Goal: Check status: Check status

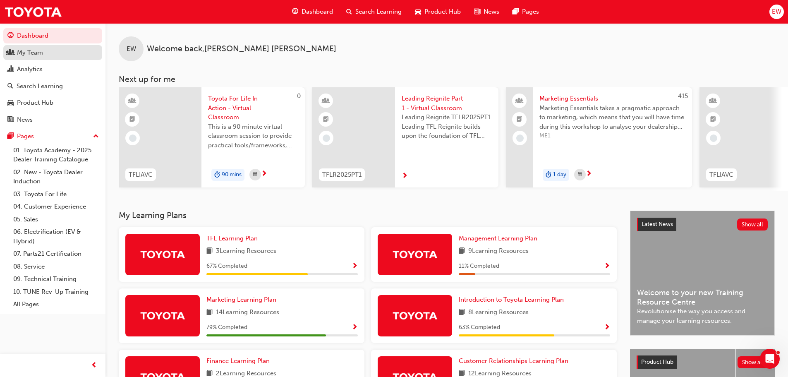
click at [38, 51] on div "My Team" at bounding box center [30, 53] width 26 height 10
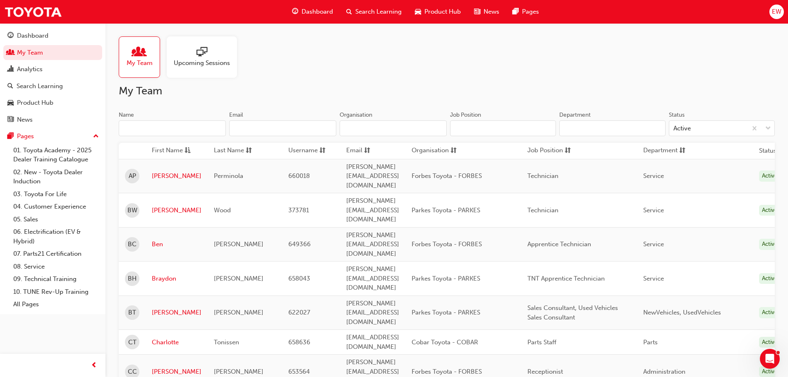
click at [222, 59] on span "Upcoming Sessions" at bounding box center [202, 63] width 56 height 10
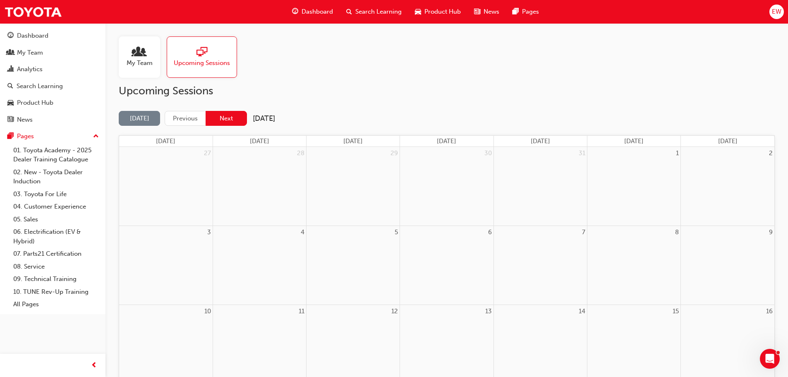
click at [220, 116] on button "Next" at bounding box center [226, 118] width 41 height 15
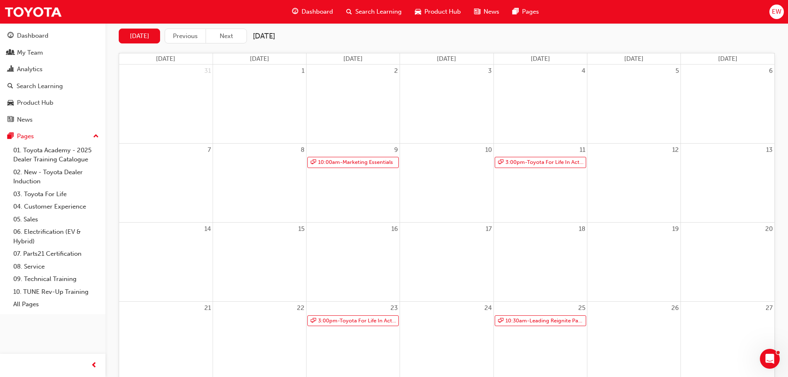
scroll to position [83, 0]
click at [227, 36] on button "Next" at bounding box center [226, 35] width 41 height 15
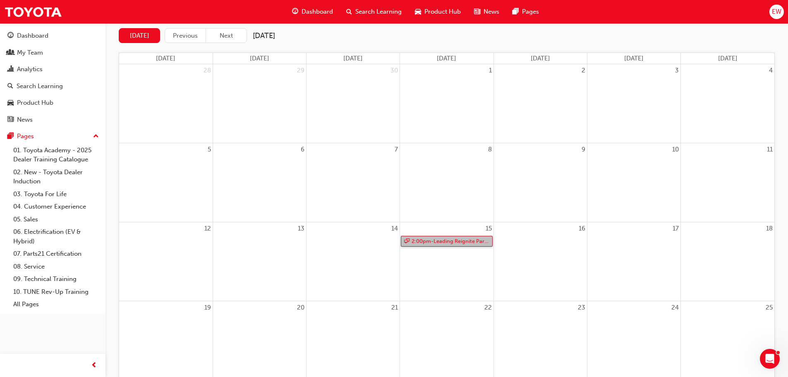
click at [446, 244] on link "2:00pm - Leading Reignite Part 2 - Virtual Classroom" at bounding box center [446, 241] width 91 height 11
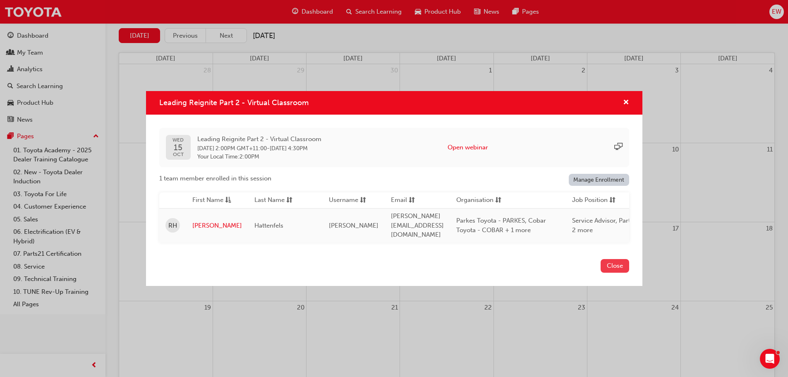
click at [613, 262] on button "Close" at bounding box center [615, 266] width 29 height 14
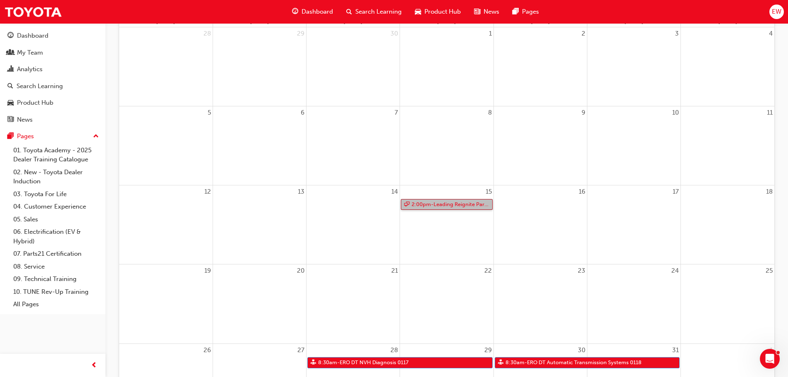
scroll to position [0, 0]
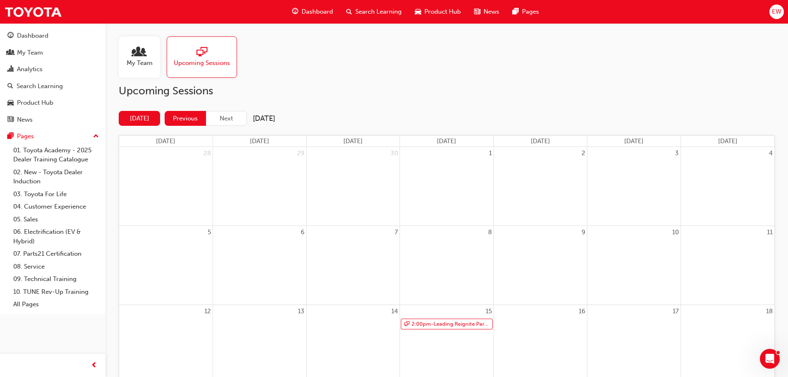
click at [180, 122] on button "Previous" at bounding box center [185, 118] width 41 height 15
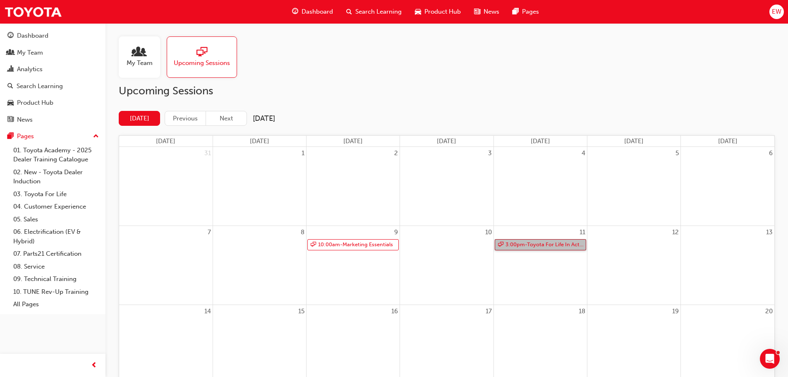
click at [542, 244] on link "3:00pm - Toyota For Life In Action - Virtual Classroom" at bounding box center [540, 244] width 91 height 11
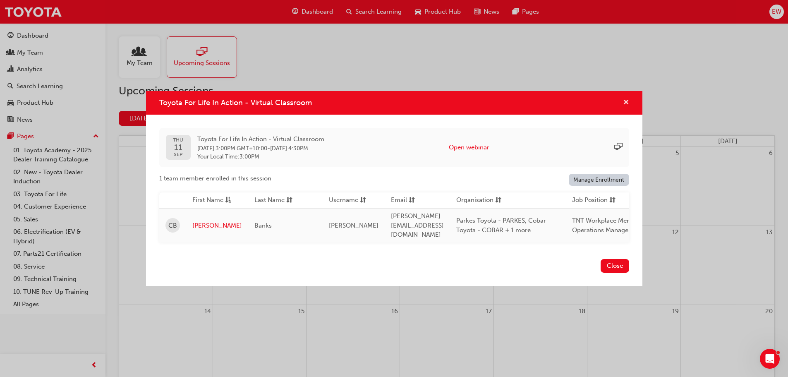
click at [625, 102] on span "cross-icon" at bounding box center [626, 102] width 6 height 7
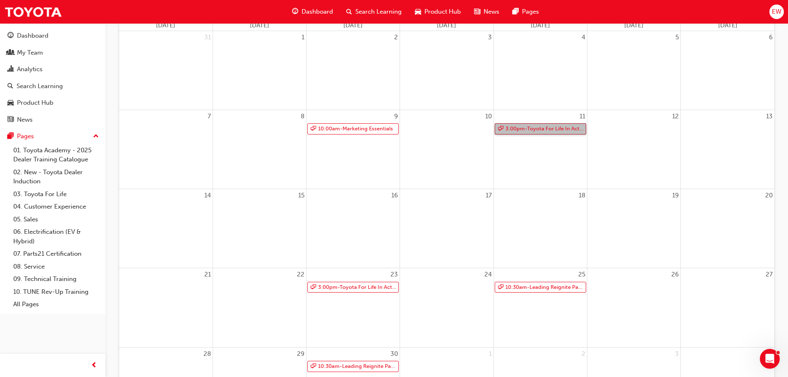
scroll to position [207, 0]
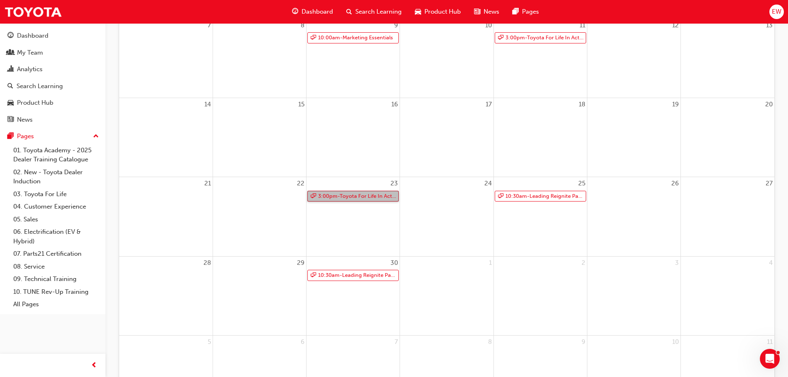
click at [362, 196] on link "3:00pm - Toyota For Life In Action - Virtual Classroom" at bounding box center [352, 196] width 91 height 11
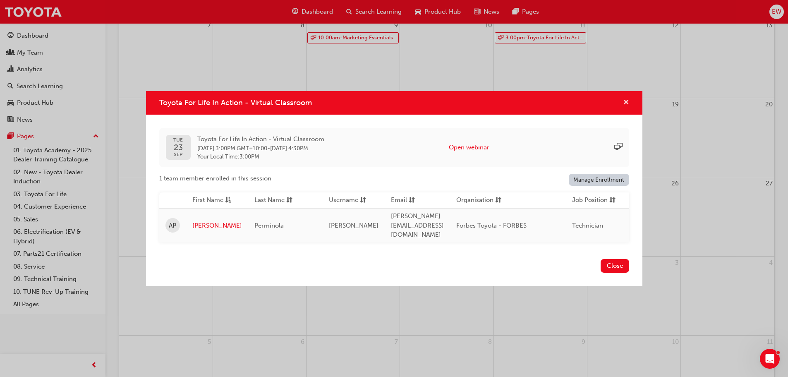
click at [627, 101] on span "cross-icon" at bounding box center [626, 102] width 6 height 7
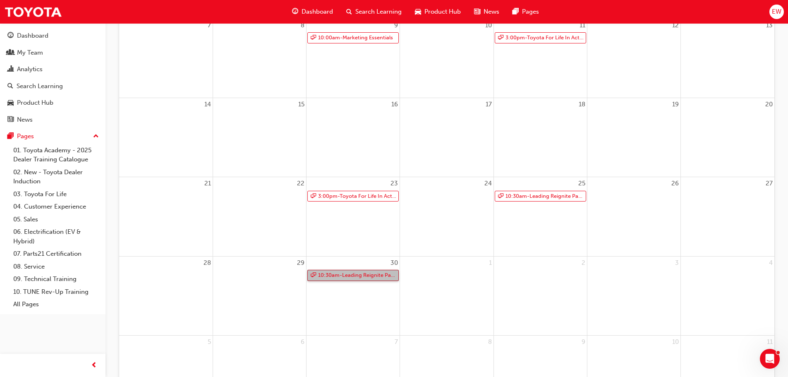
click at [346, 272] on link "10:30am - Leading Reignite Part 2 - Virtual Classroom" at bounding box center [352, 275] width 91 height 11
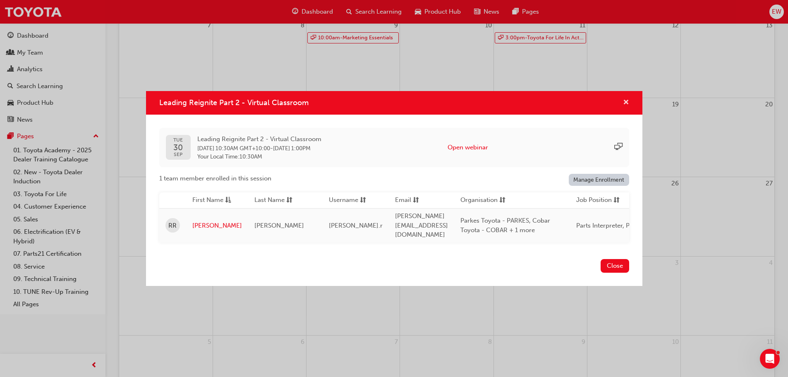
click at [625, 103] on span "cross-icon" at bounding box center [626, 102] width 6 height 7
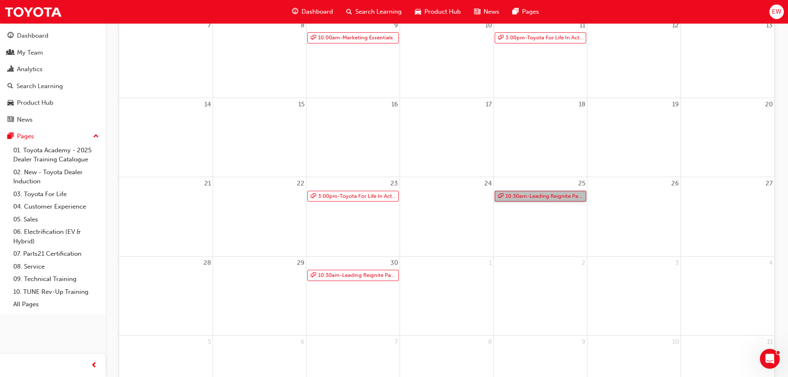
click at [542, 196] on link "10:30am - Leading Reignite Part 2 - Virtual Classroom" at bounding box center [540, 196] width 91 height 11
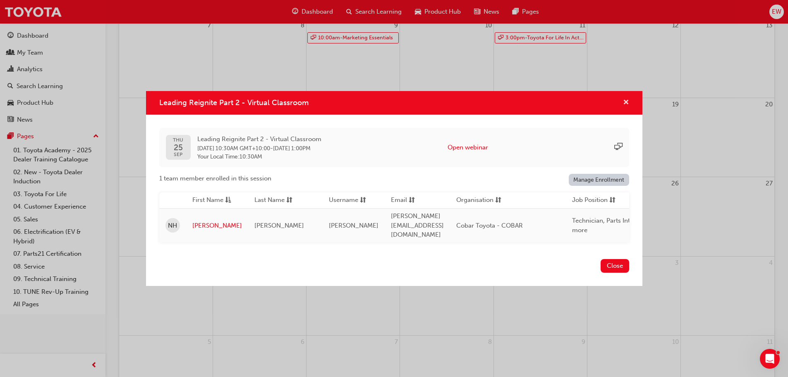
click at [627, 102] on span "cross-icon" at bounding box center [626, 102] width 6 height 7
